Goal: Information Seeking & Learning: Find specific fact

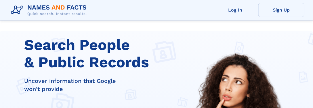
scroll to position [107, 0]
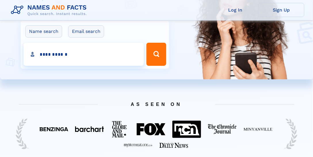
type input "**********"
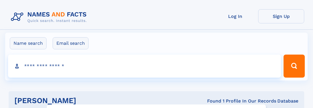
click input "**" at bounding box center [0, 0] width 0 height 0
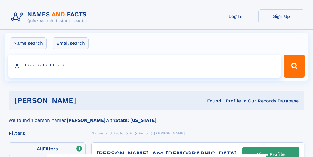
select select "**"
